Goal: Information Seeking & Learning: Check status

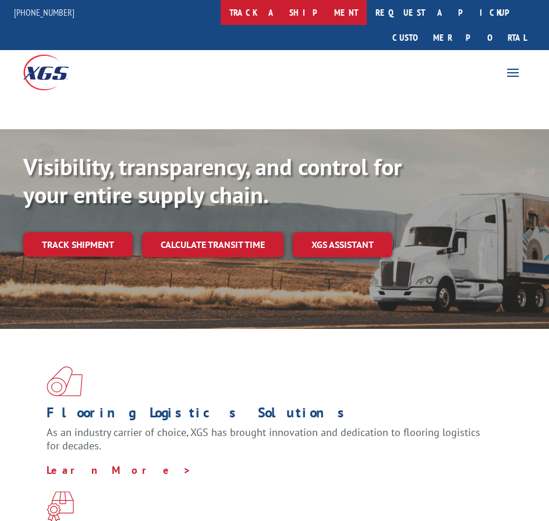
click at [310, 13] on link "track a shipment" at bounding box center [294, 12] width 146 height 25
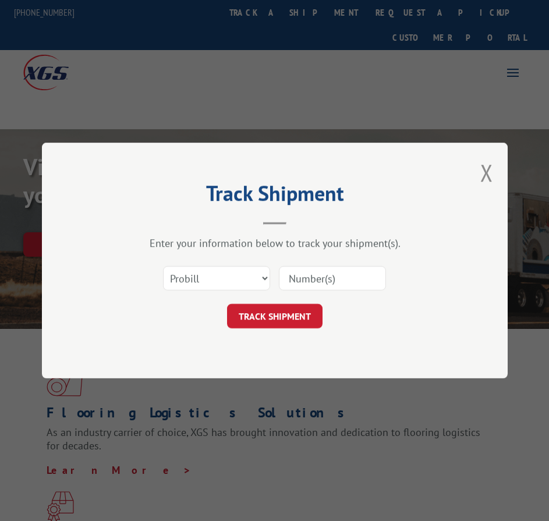
click at [341, 292] on div "Select category... Probill BOL PO" at bounding box center [274, 278] width 349 height 38
click at [340, 285] on input at bounding box center [332, 278] width 107 height 24
paste input "17409252"
type input "17409252"
click at [283, 309] on button "TRACK SHIPMENT" at bounding box center [274, 316] width 95 height 24
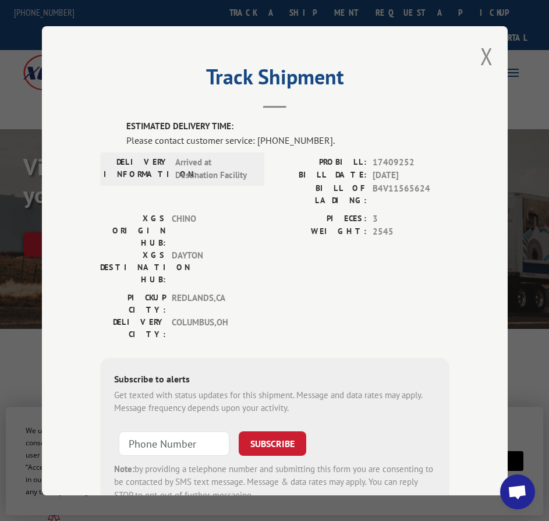
click at [329, 15] on div "Track Shipment ESTIMATED DELIVERY TIME: Please contact customer service: [PHONE…" at bounding box center [274, 260] width 549 height 521
click at [481, 52] on button "Close modal" at bounding box center [486, 56] width 13 height 31
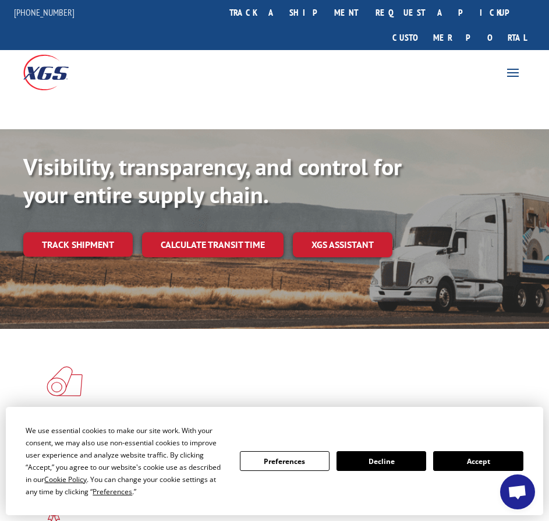
click at [306, 9] on link "track a shipment" at bounding box center [294, 12] width 146 height 25
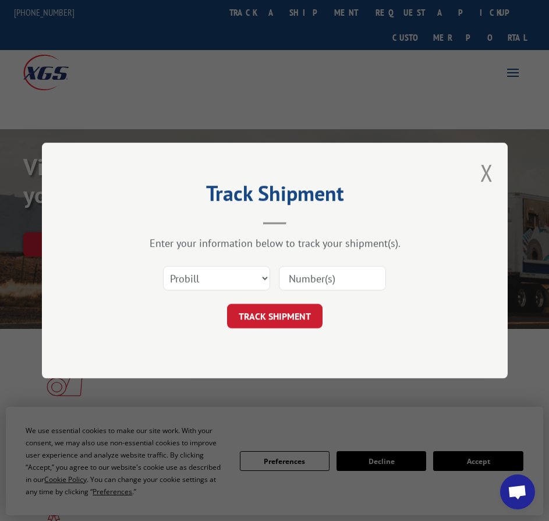
click at [334, 275] on input at bounding box center [332, 278] width 107 height 24
paste input "16955612"
type input "16955612"
click at [300, 314] on button "TRACK SHIPMENT" at bounding box center [274, 316] width 95 height 24
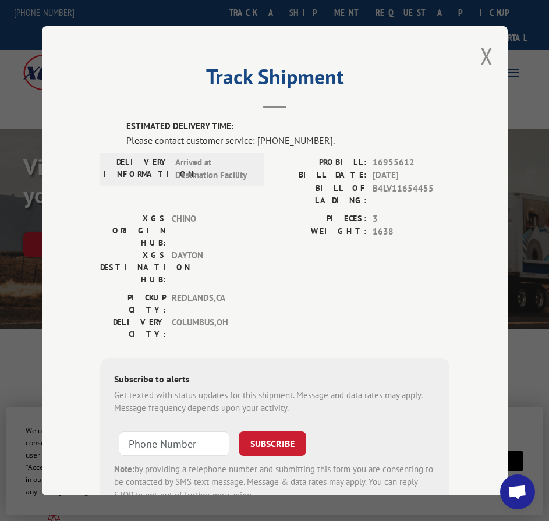
click at [480, 55] on button "Close modal" at bounding box center [486, 56] width 13 height 31
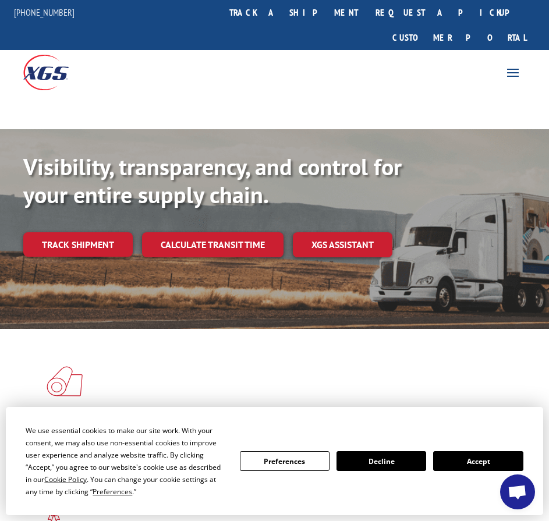
click at [302, 10] on link "track a shipment" at bounding box center [294, 12] width 146 height 25
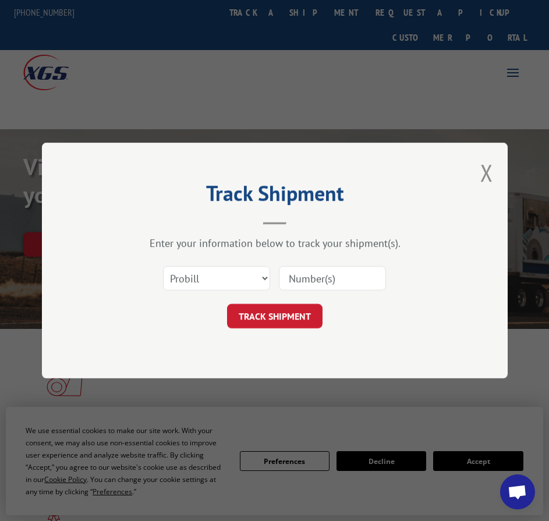
click at [321, 299] on form "Select category... Probill BOL PO TRACK SHIPMENT" at bounding box center [274, 293] width 349 height 69
click at [326, 275] on input at bounding box center [332, 278] width 107 height 24
paste input "17409311"
type input "17409311"
click at [295, 311] on button "TRACK SHIPMENT" at bounding box center [274, 316] width 95 height 24
